Goal: Transaction & Acquisition: Purchase product/service

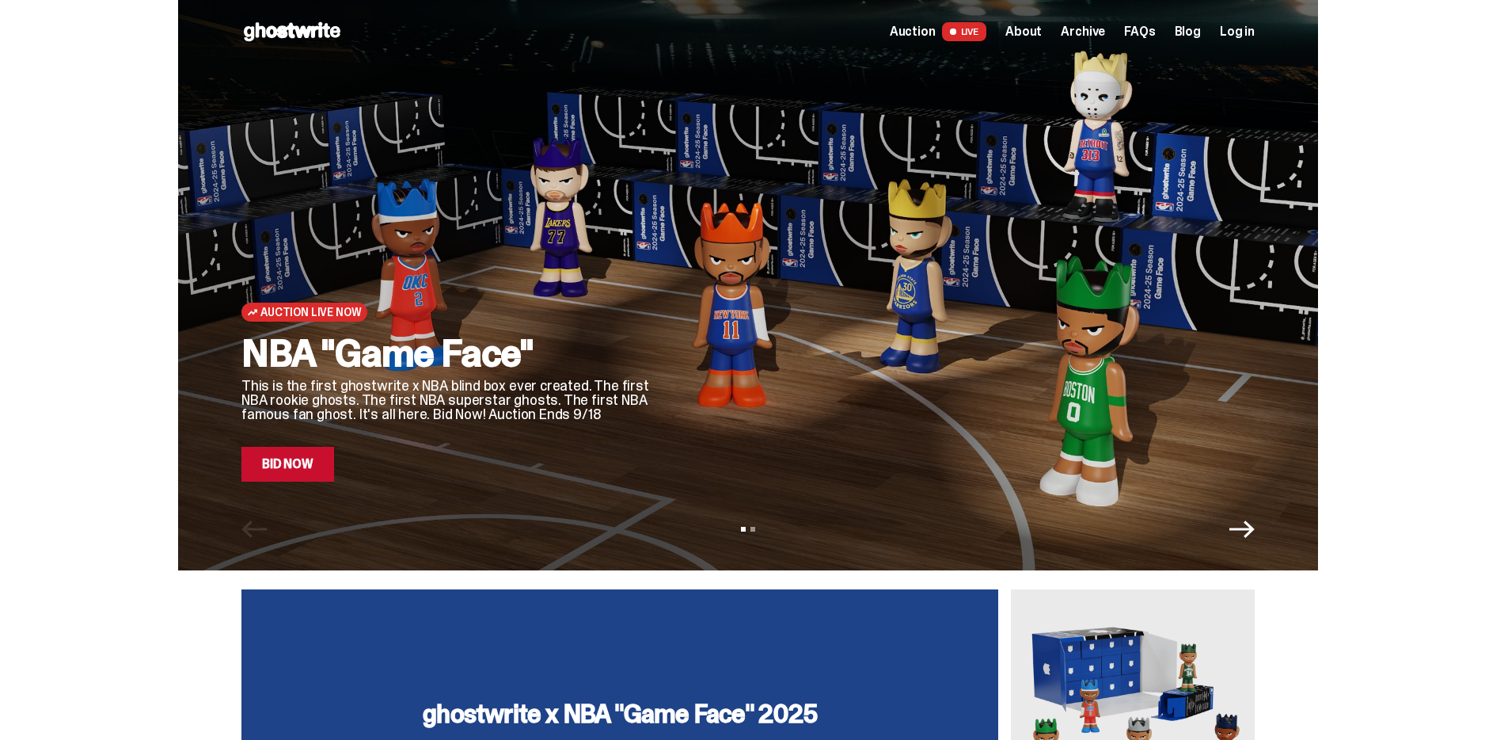
click at [330, 470] on link "Bid Now" at bounding box center [288, 464] width 93 height 35
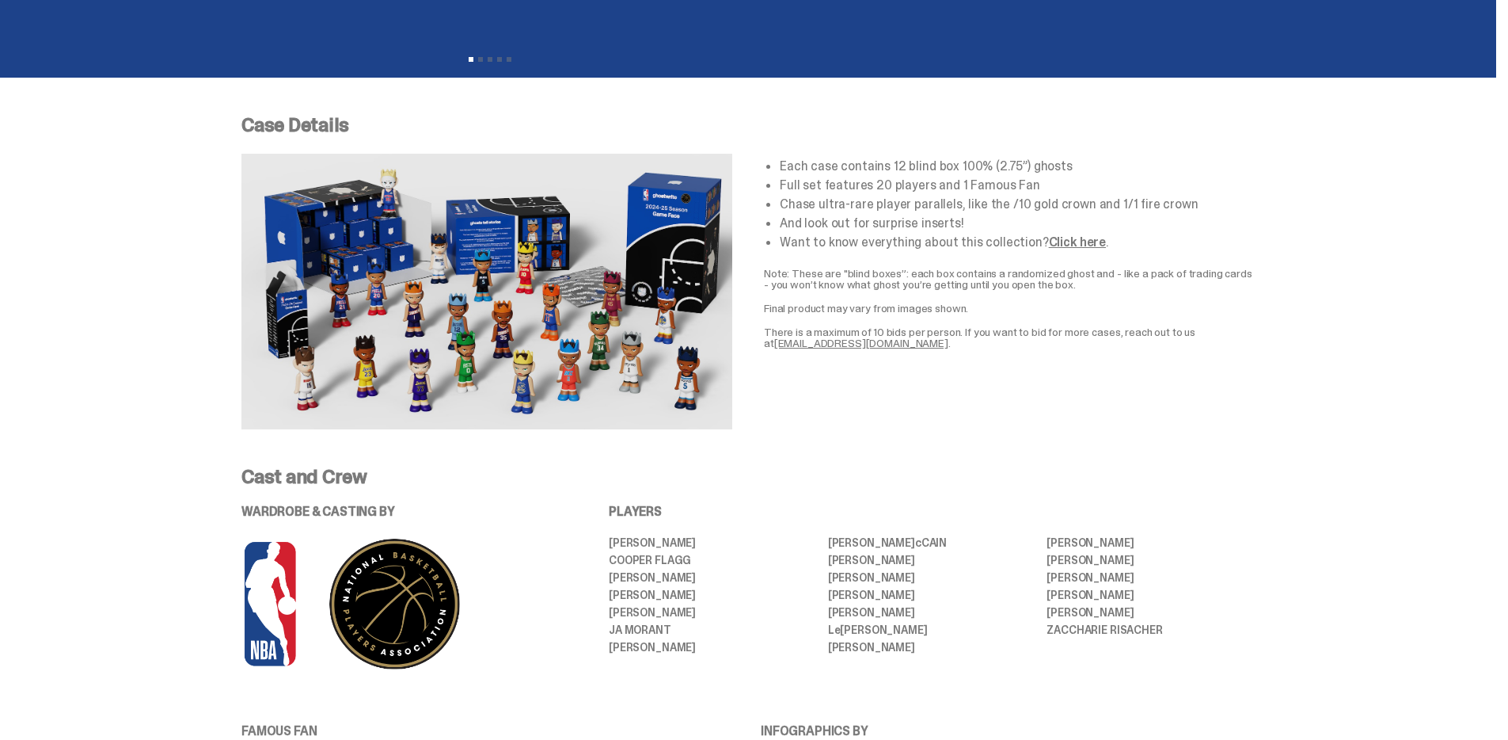
scroll to position [561, 0]
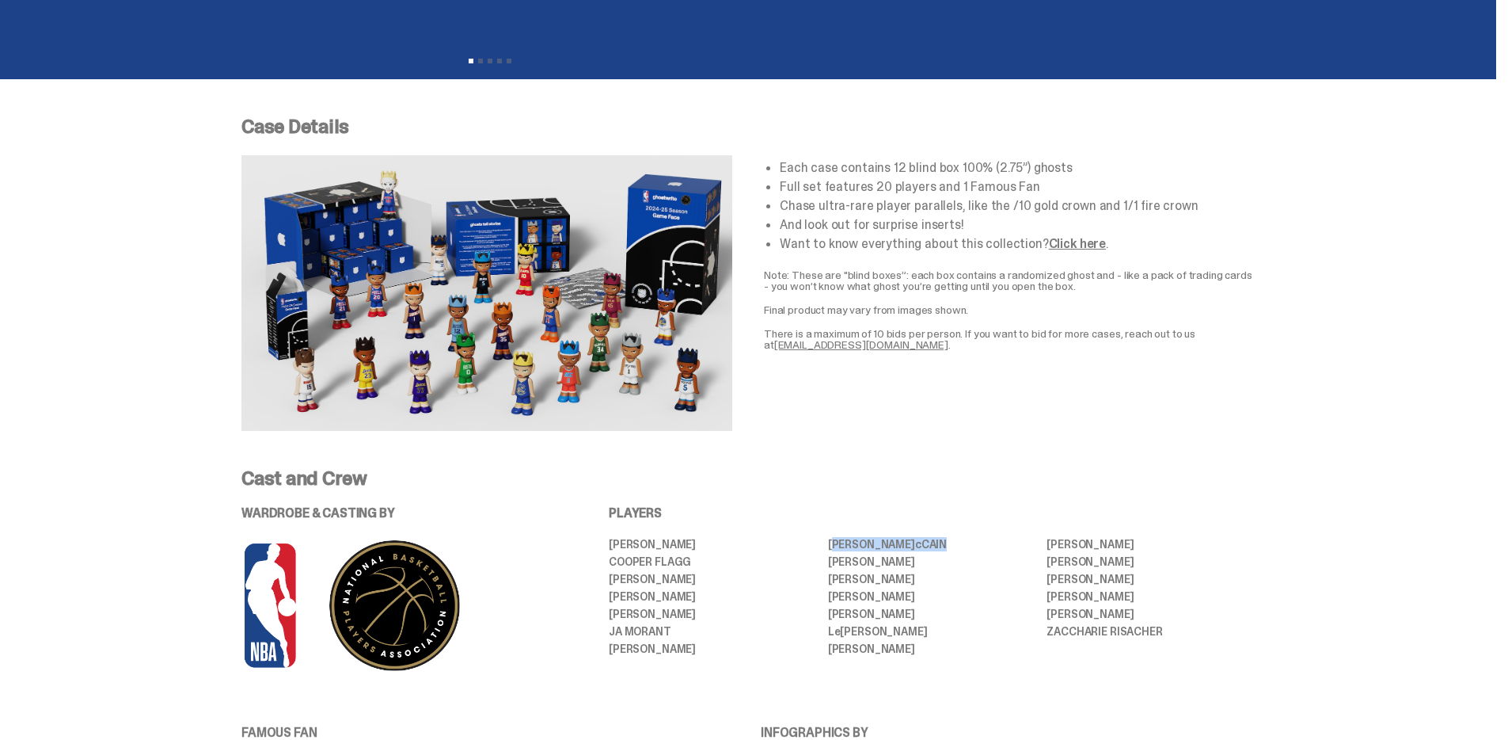
drag, startPoint x: 910, startPoint y: 542, endPoint x: 837, endPoint y: 545, distance: 72.9
click at [837, 545] on li "[PERSON_NAME] [PERSON_NAME]" at bounding box center [932, 543] width 208 height 11
click at [401, 177] on img at bounding box center [487, 293] width 491 height 276
click at [1062, 509] on p "PLAYERS" at bounding box center [932, 513] width 646 height 13
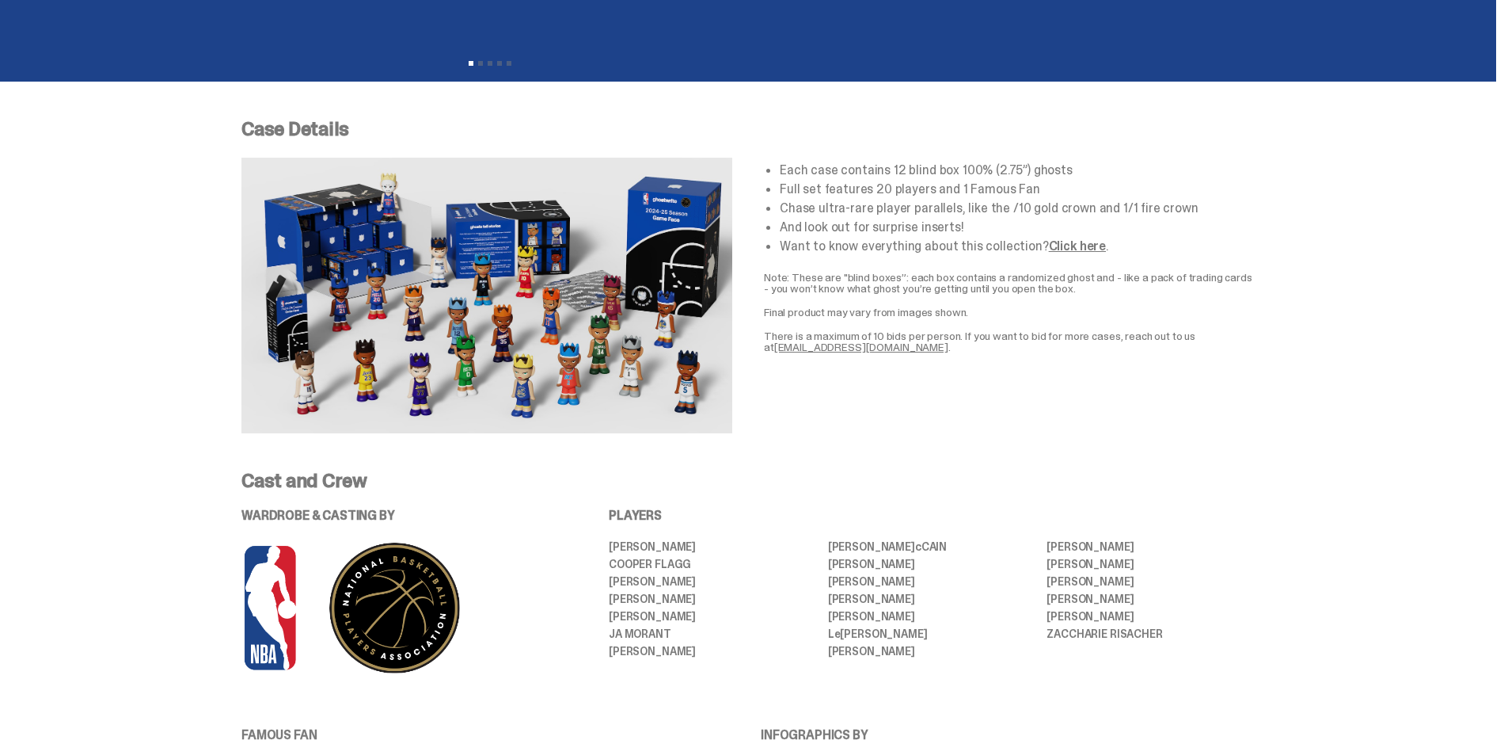
scroll to position [557, 0]
click at [387, 232] on img at bounding box center [487, 296] width 491 height 276
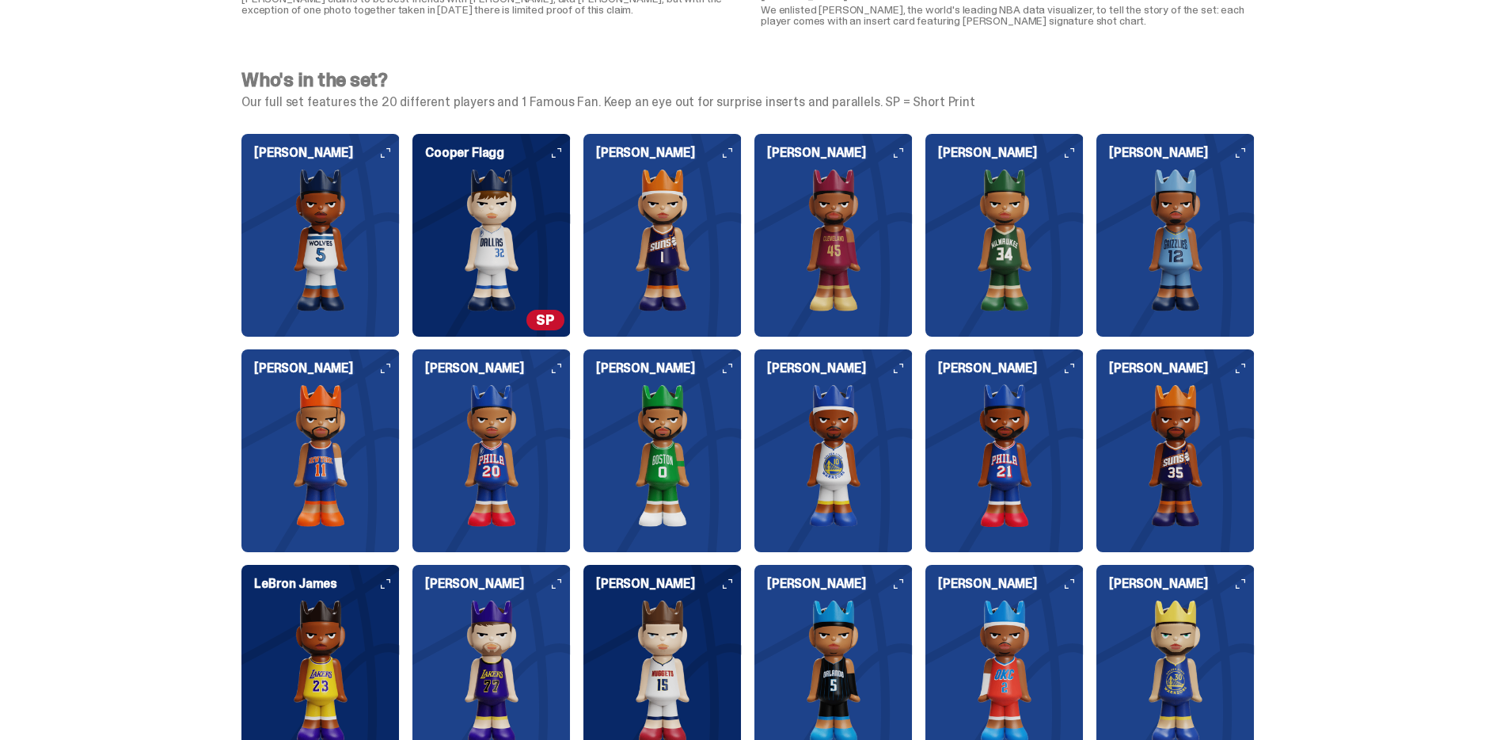
scroll to position [1605, 0]
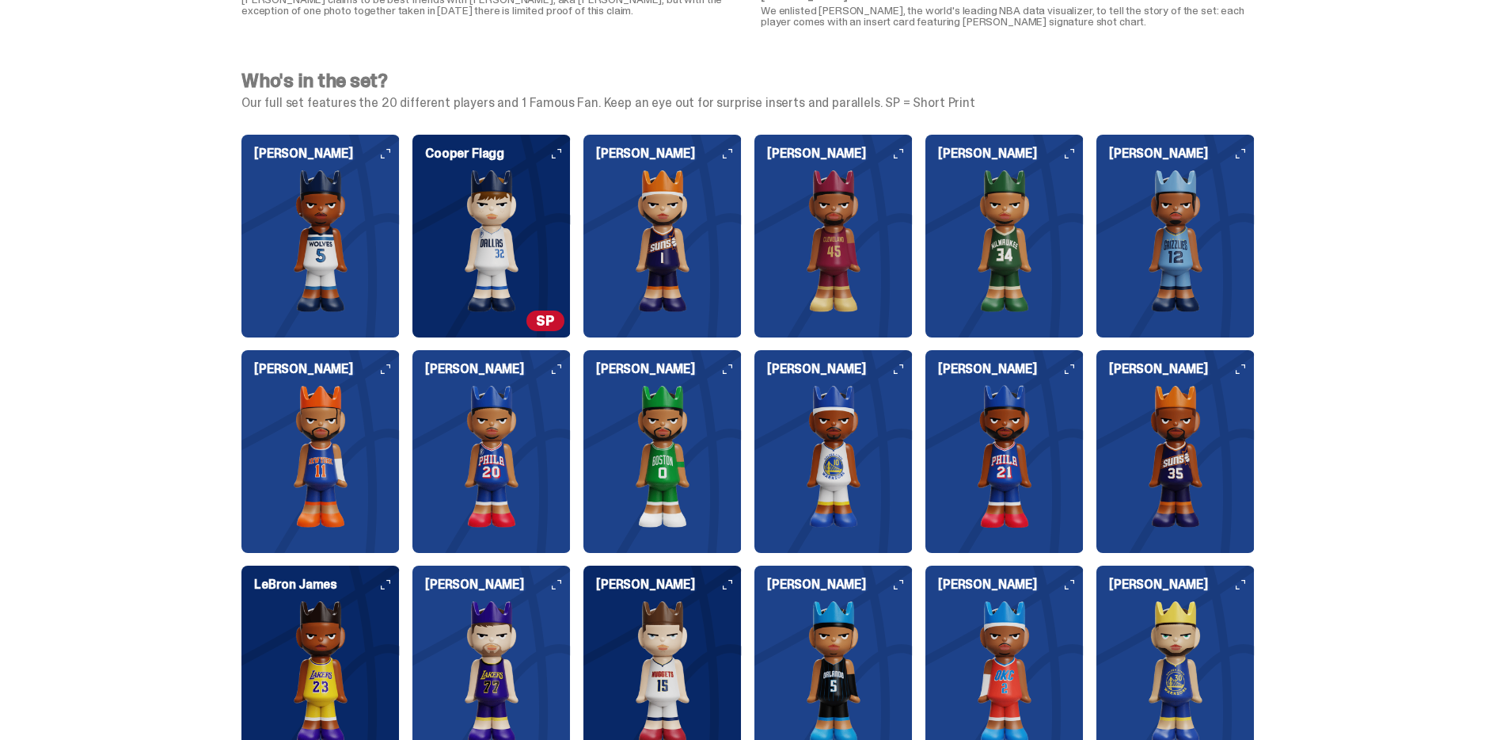
click at [542, 323] on span "SP" at bounding box center [546, 320] width 38 height 21
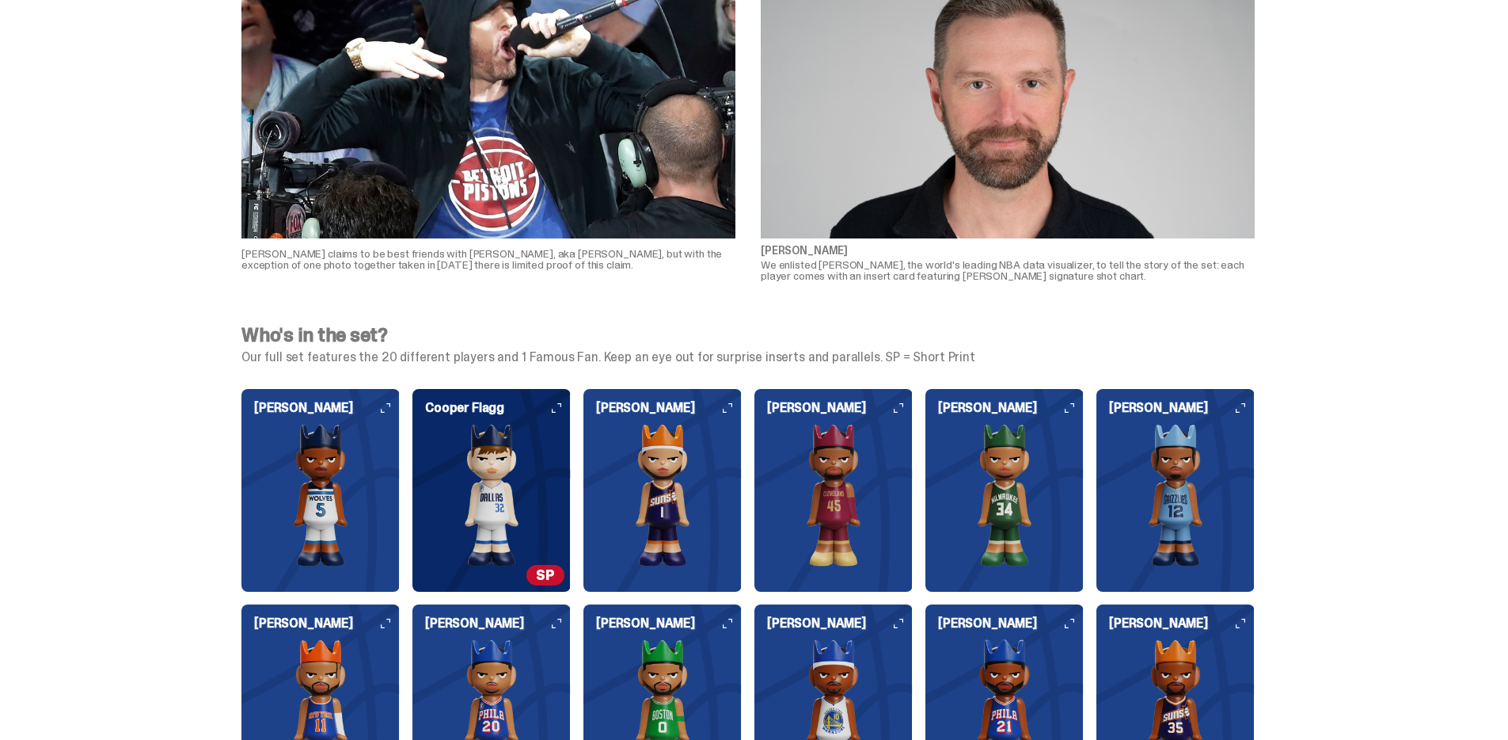
scroll to position [1261, 0]
